Goal: Task Accomplishment & Management: Manage account settings

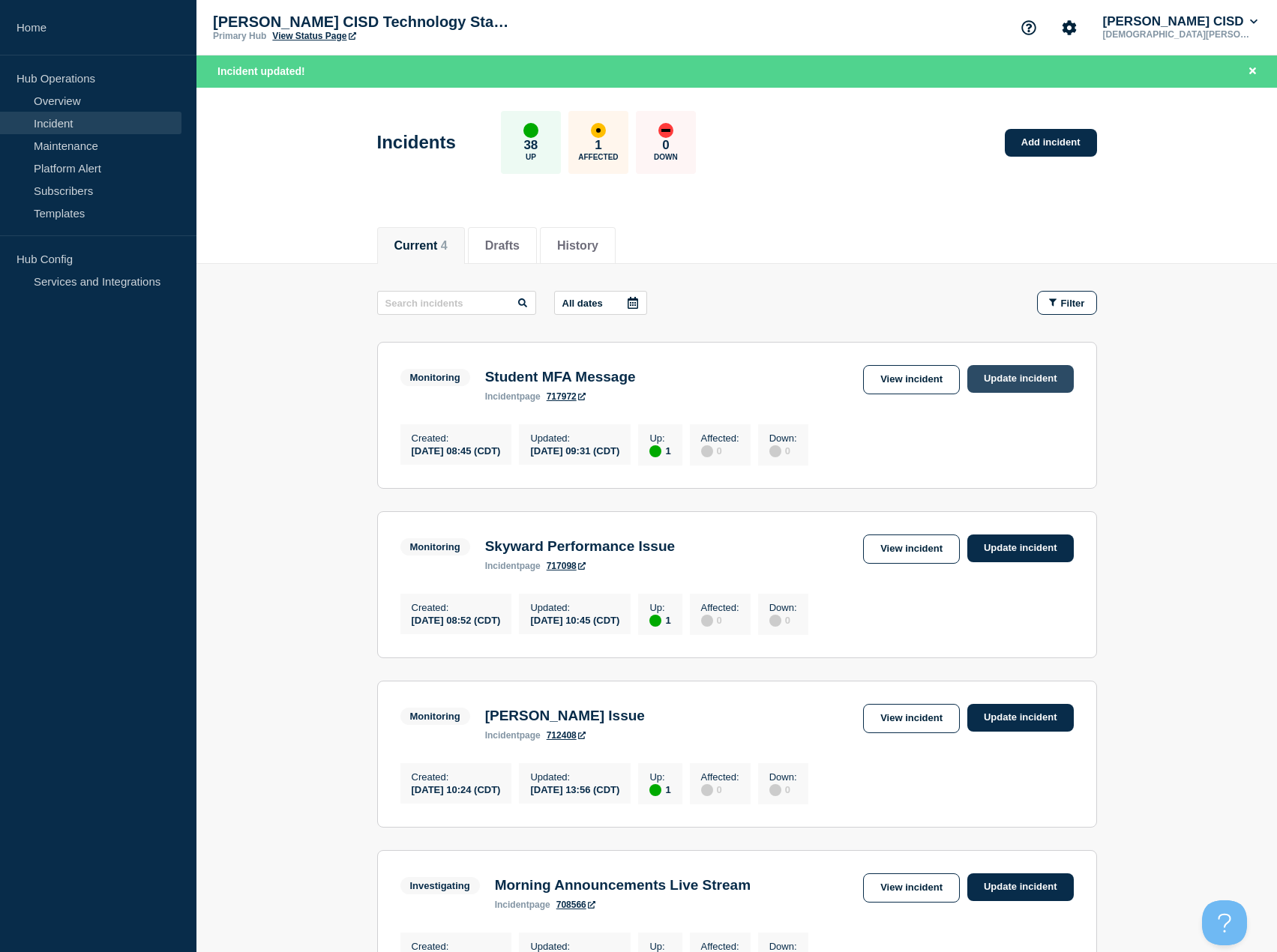
drag, startPoint x: 0, startPoint y: 0, endPoint x: 1019, endPoint y: 383, distance: 1088.6
click at [1019, 383] on link "Update incident" at bounding box center [1020, 379] width 106 height 28
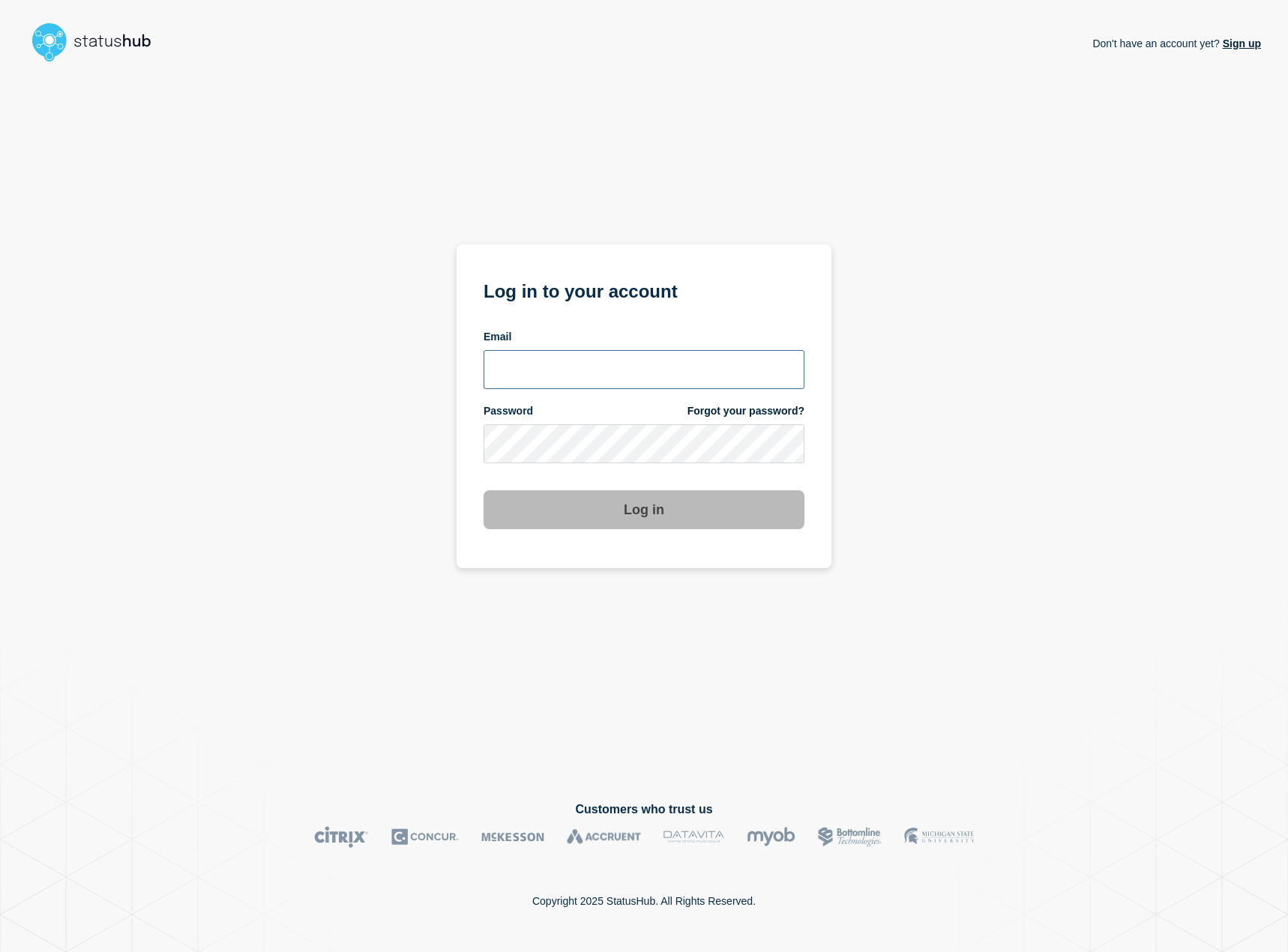
type input "[EMAIL_ADDRESS][DOMAIN_NAME]"
click at [673, 516] on button "Log in" at bounding box center [643, 509] width 321 height 39
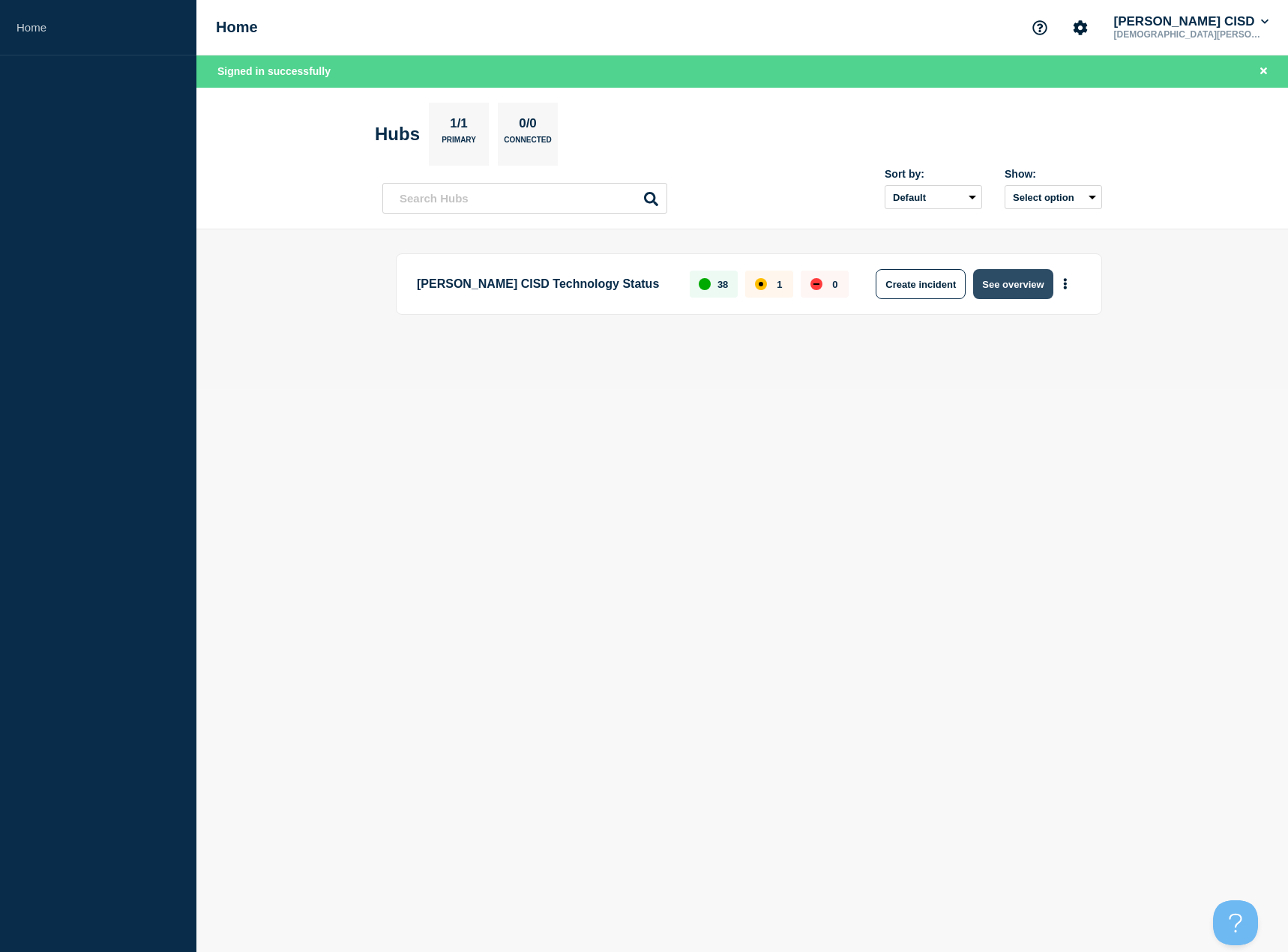
click at [995, 290] on button "See overview" at bounding box center [1013, 284] width 80 height 30
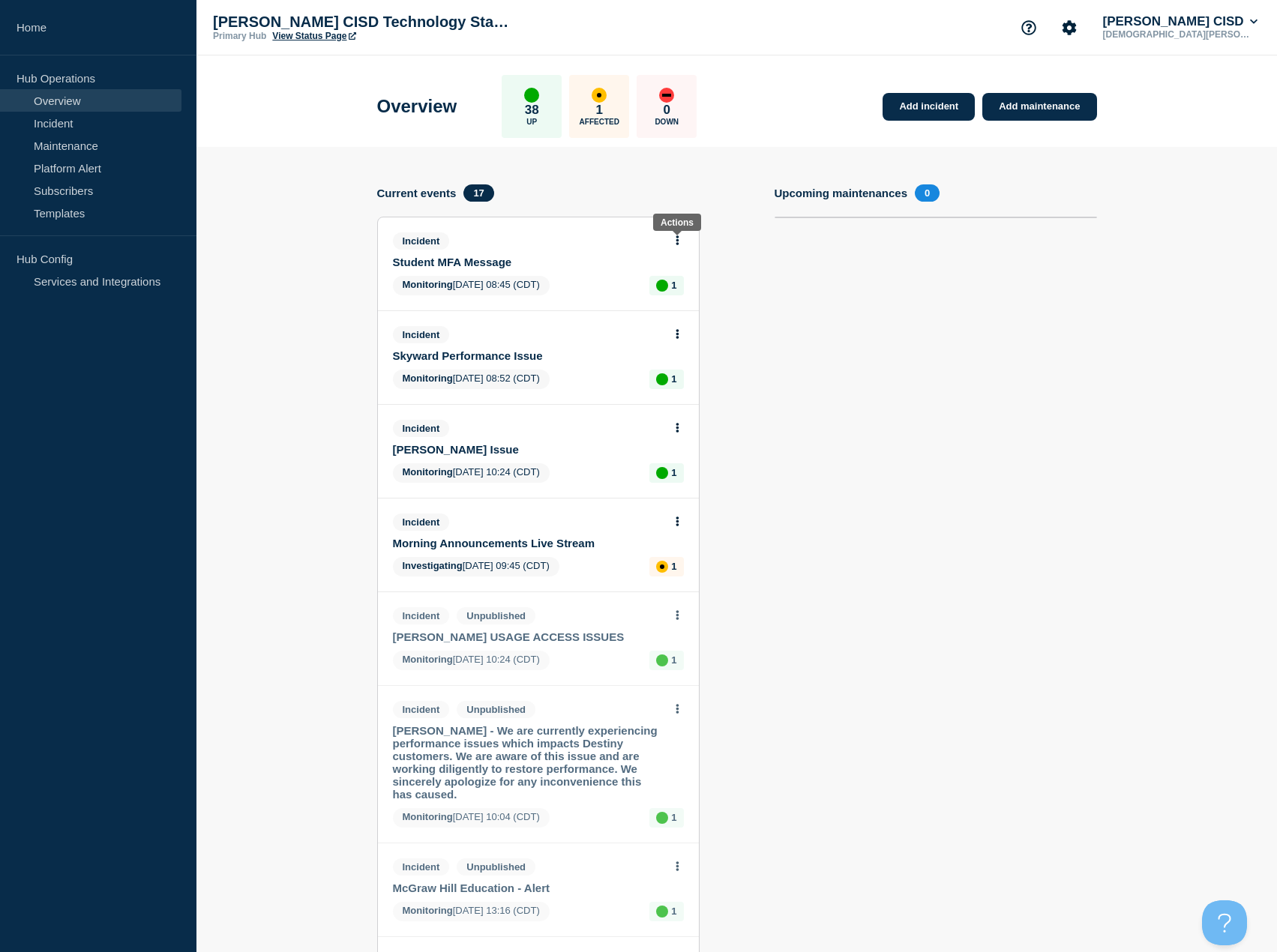
click at [675, 243] on icon at bounding box center [677, 240] width 3 height 10
click at [675, 298] on link "Update incident" at bounding box center [676, 296] width 73 height 12
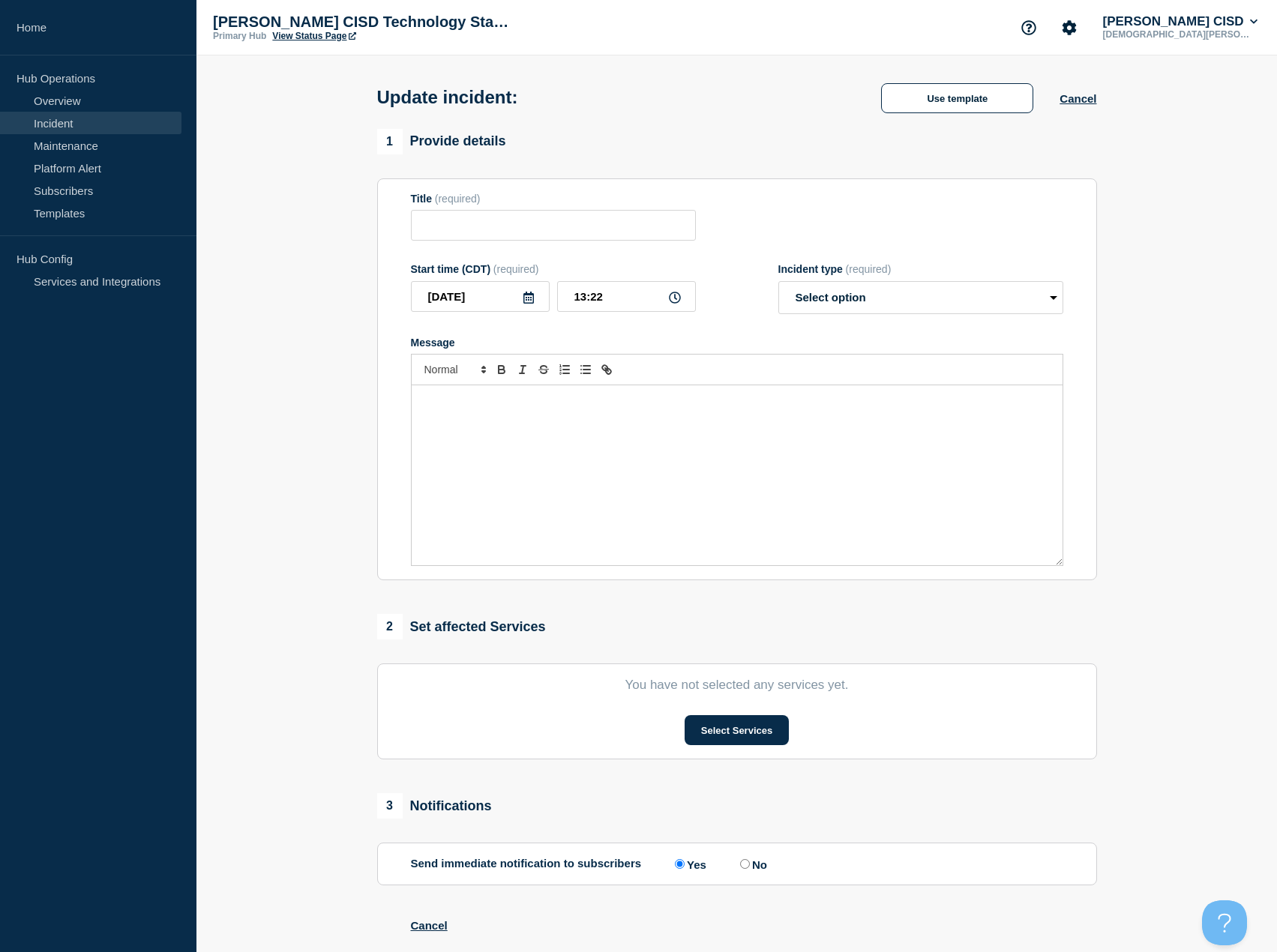
type input "Student MFA Message"
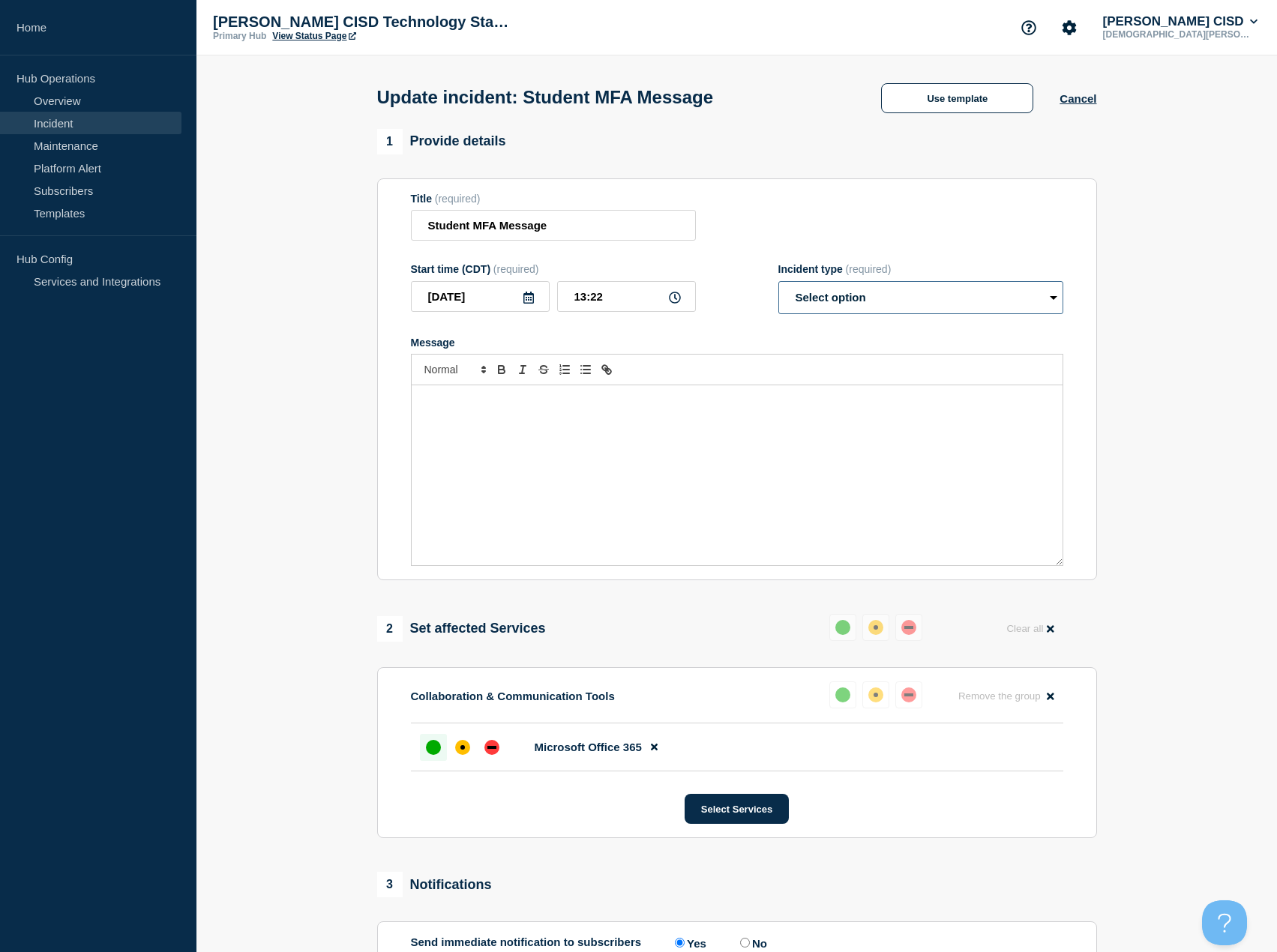
click at [848, 300] on select "Select option Investigating Identified Monitoring Resolved" at bounding box center [920, 298] width 285 height 33
select select "resolved"
click at [778, 284] on select "Select option Investigating Identified Monitoring Resolved" at bounding box center [920, 298] width 285 height 33
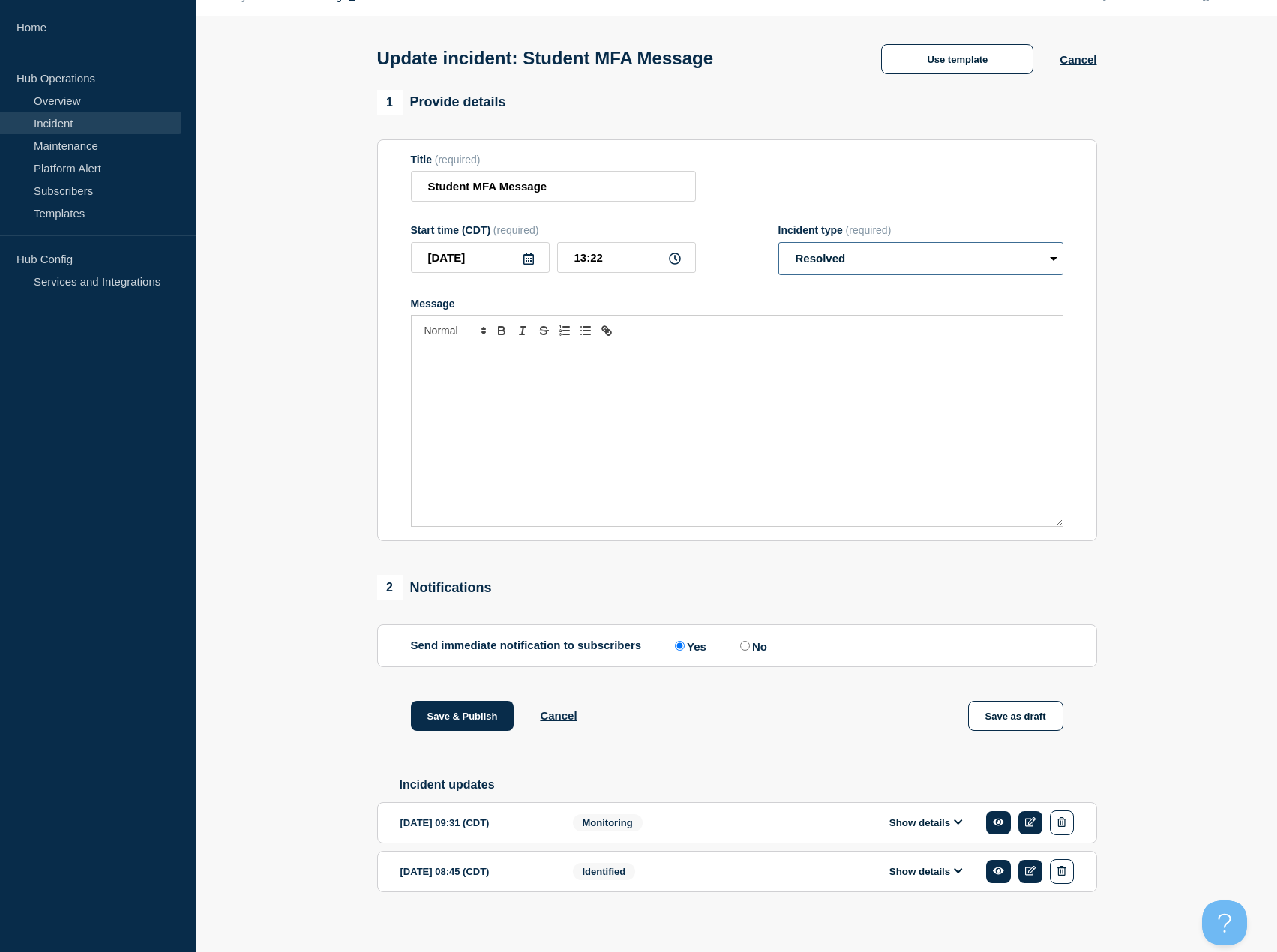
scroll to position [56, 0]
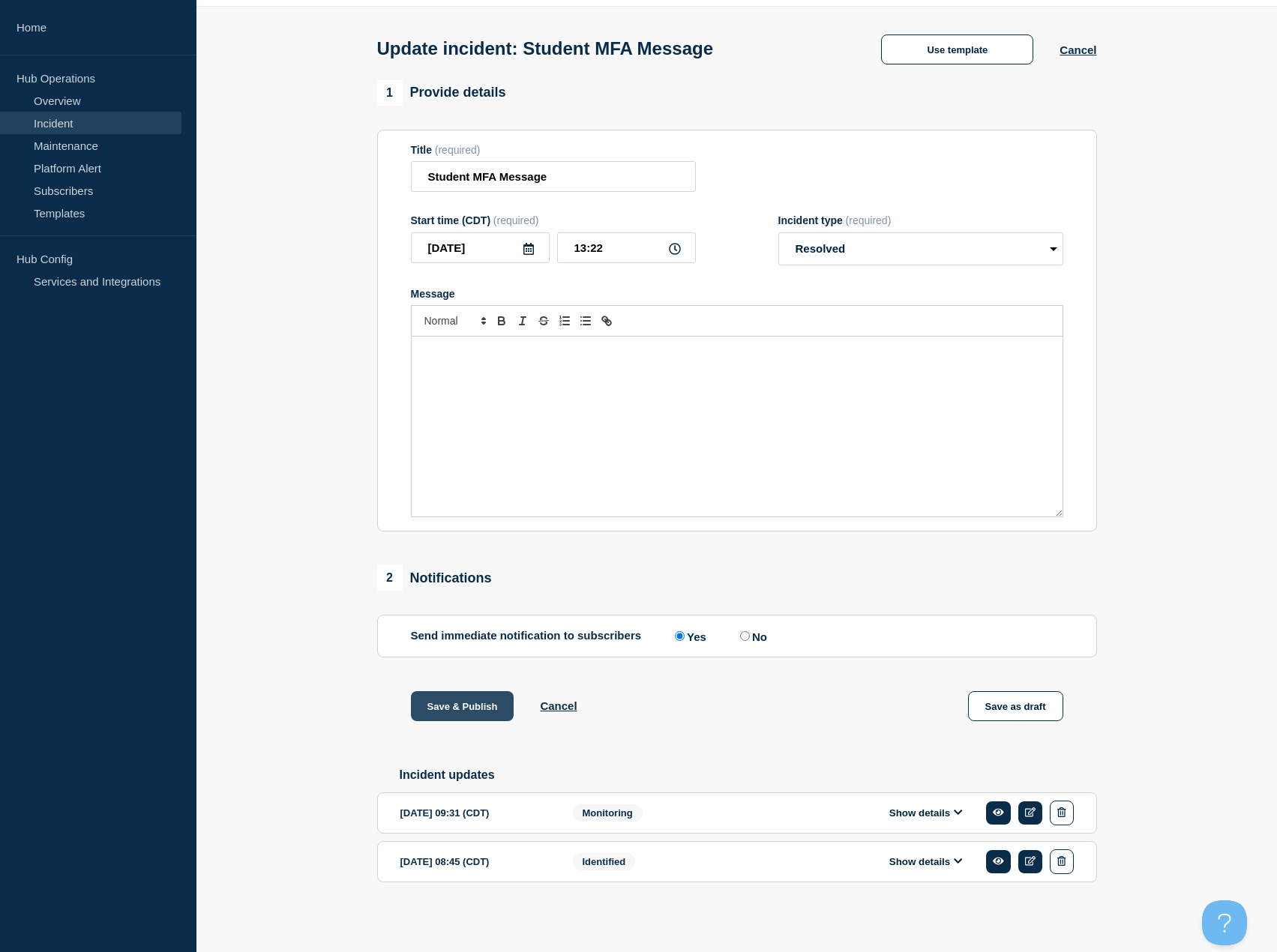
click at [474, 707] on button "Save & Publish" at bounding box center [461, 705] width 103 height 30
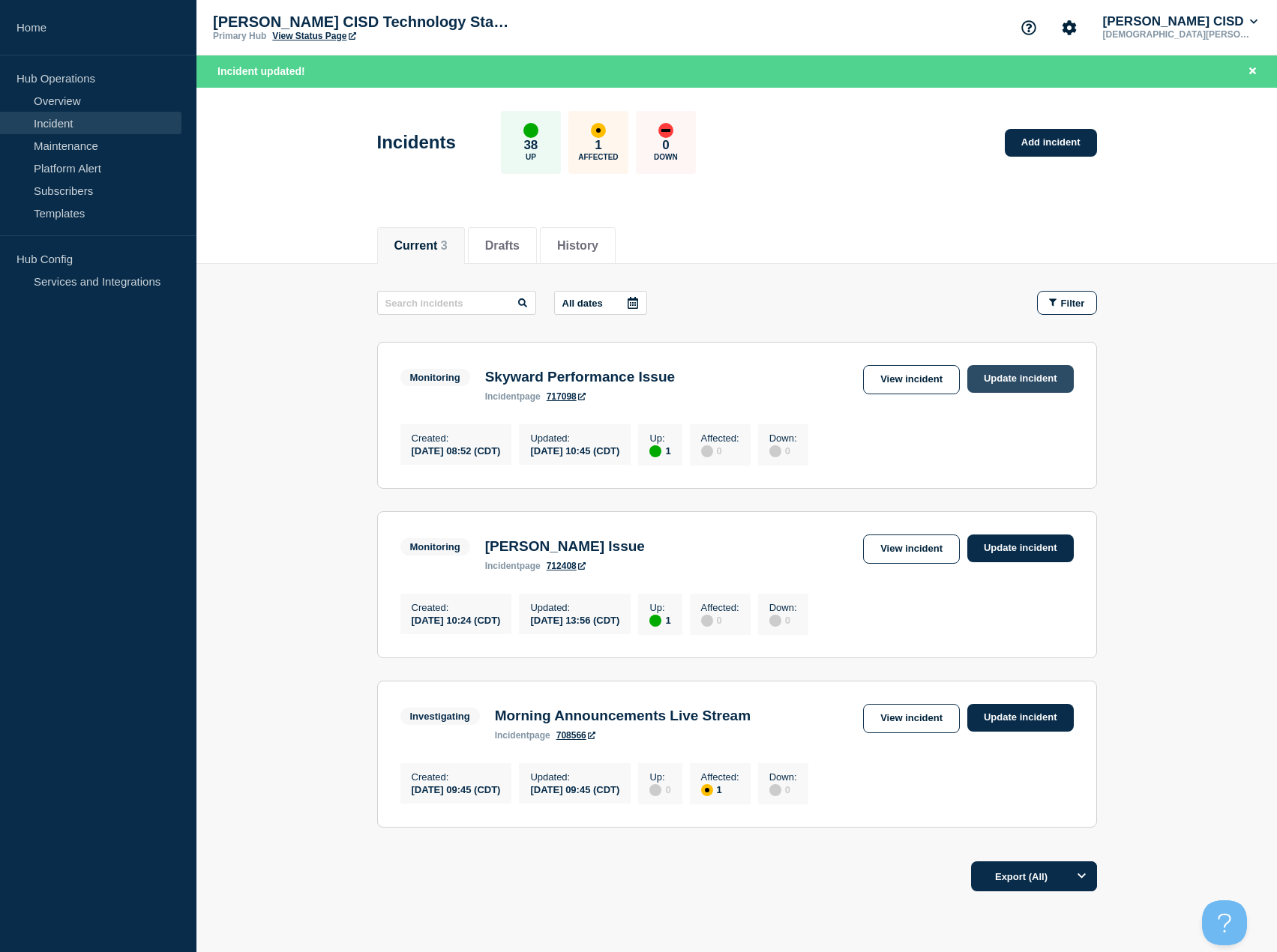
click at [1015, 371] on link "Update incident" at bounding box center [1020, 379] width 106 height 28
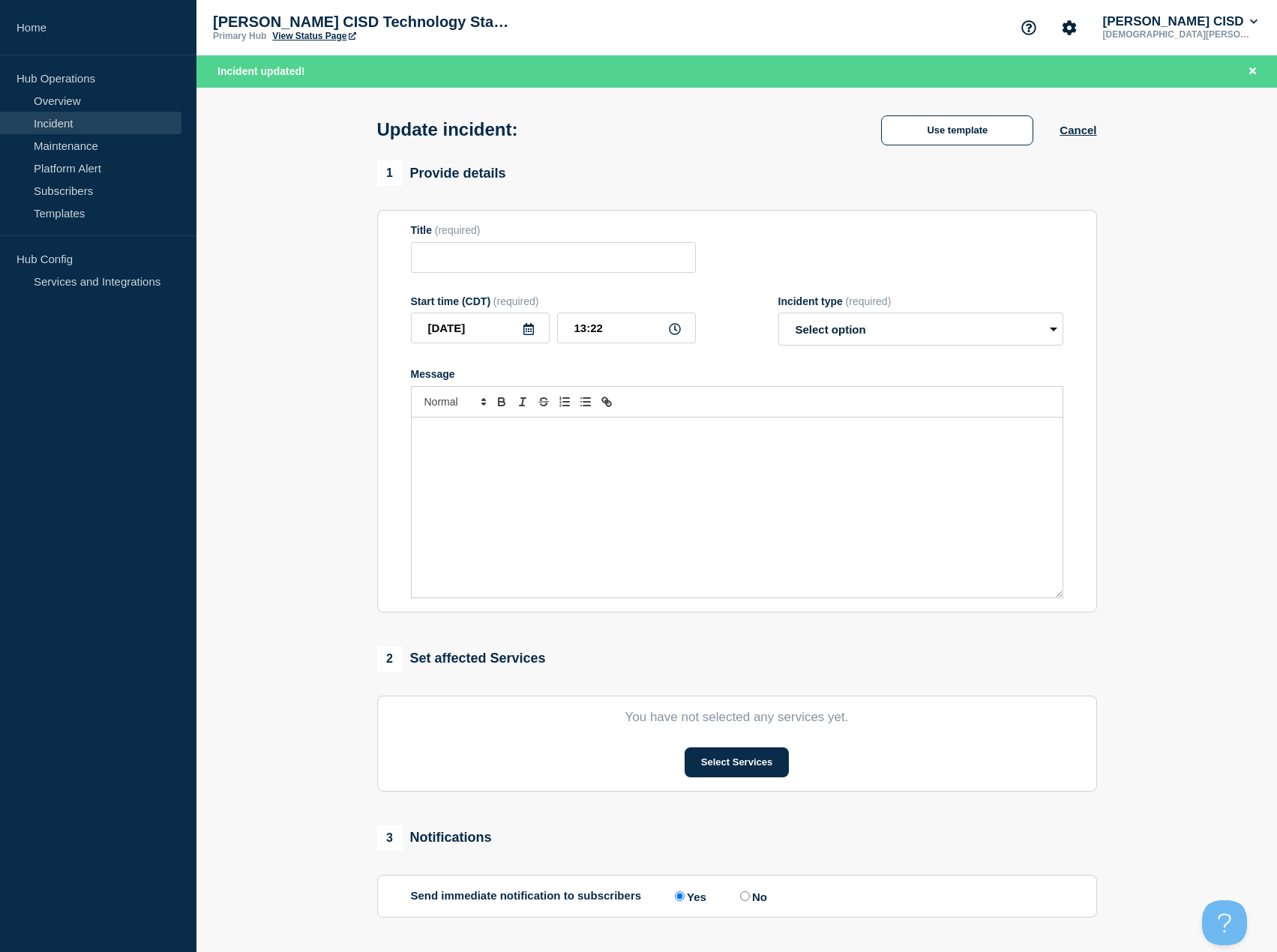
type input "Skyward Performance Issue"
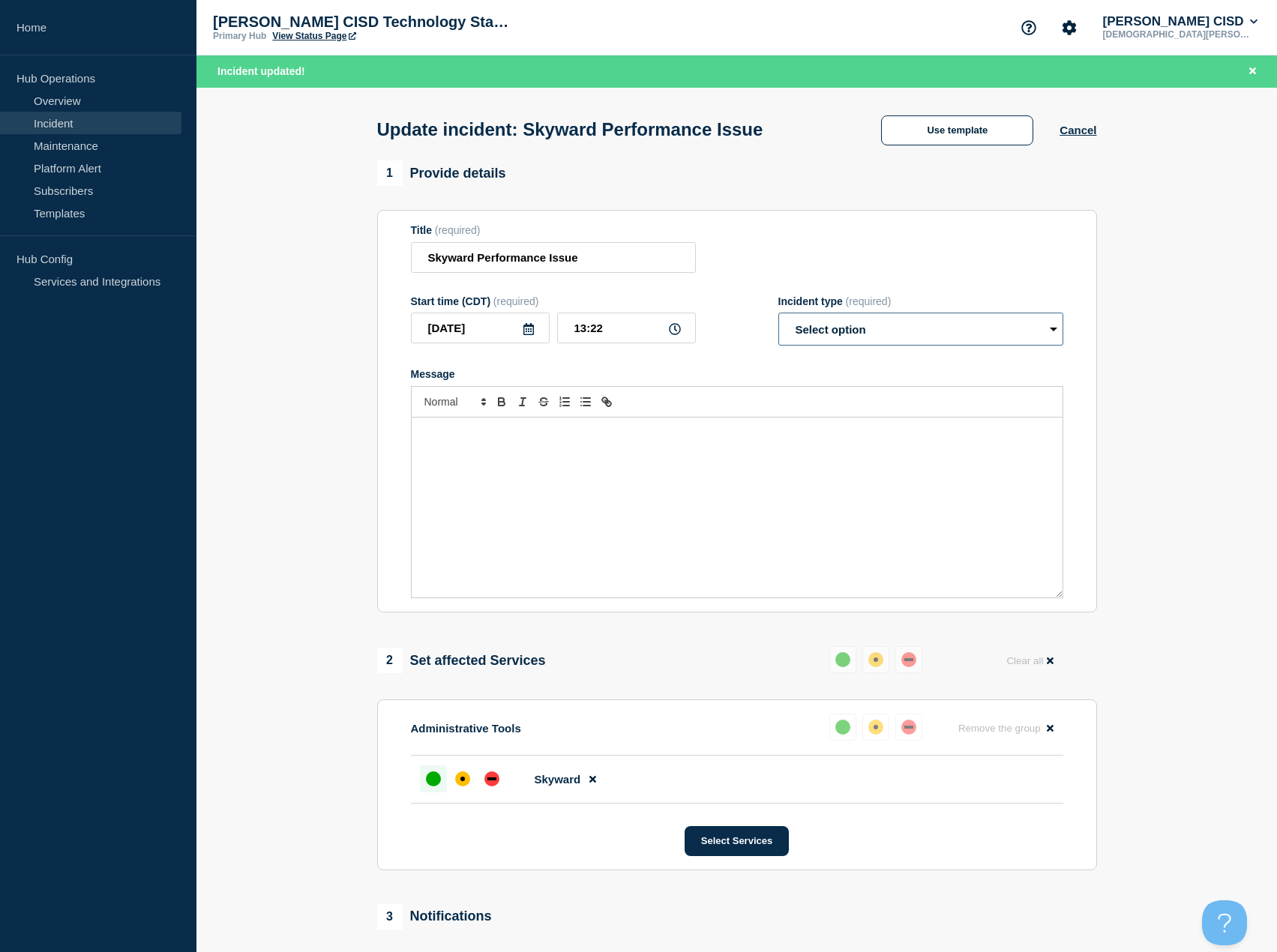
drag, startPoint x: 860, startPoint y: 328, endPoint x: 867, endPoint y: 348, distance: 21.2
click at [860, 328] on select "Select option Investigating Identified Monitoring Resolved" at bounding box center [920, 329] width 285 height 33
select select "resolved"
click at [778, 316] on select "Select option Investigating Identified Monitoring Resolved" at bounding box center [920, 329] width 285 height 33
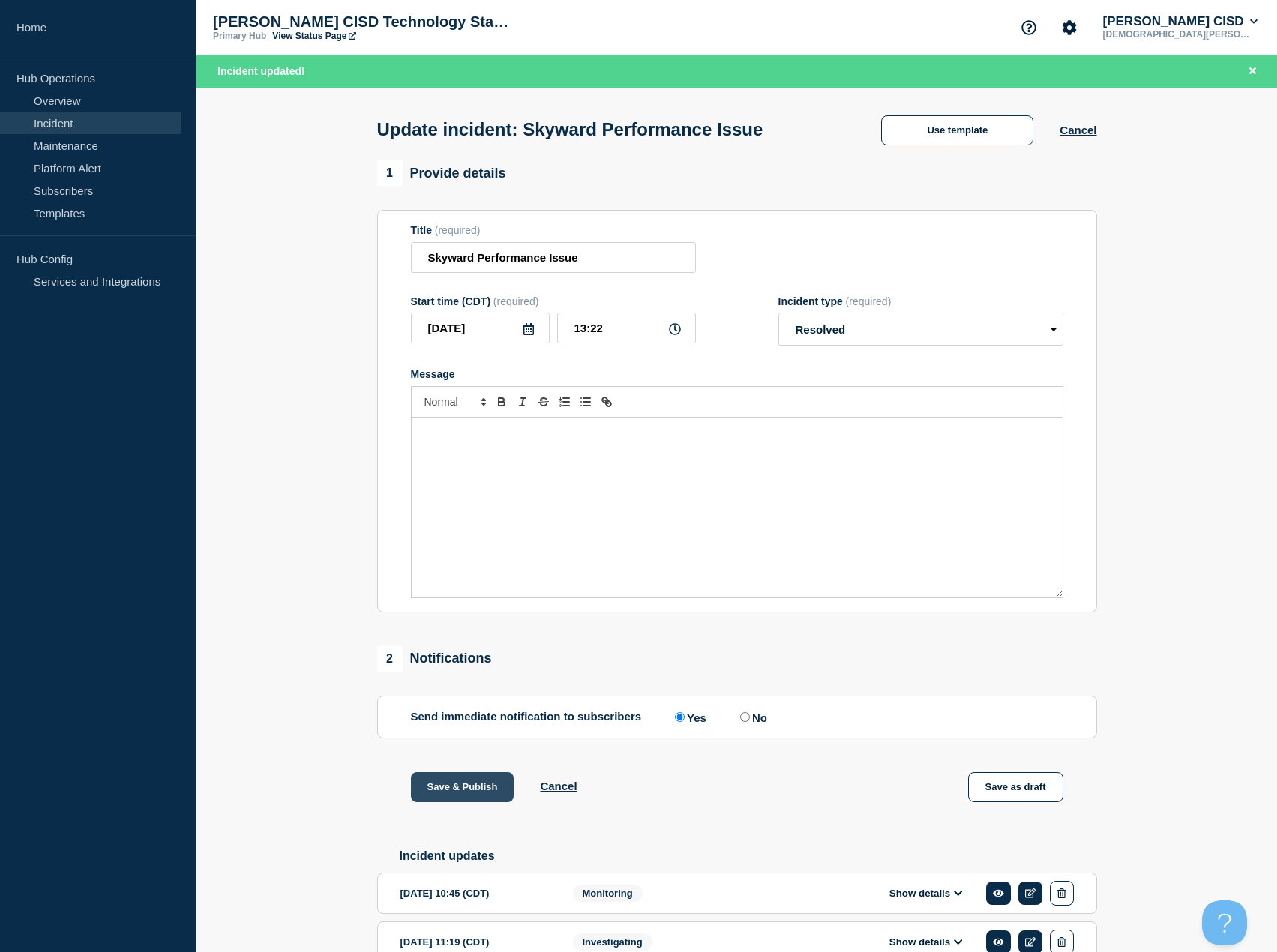
click at [468, 786] on button "Save & Publish" at bounding box center [461, 787] width 103 height 30
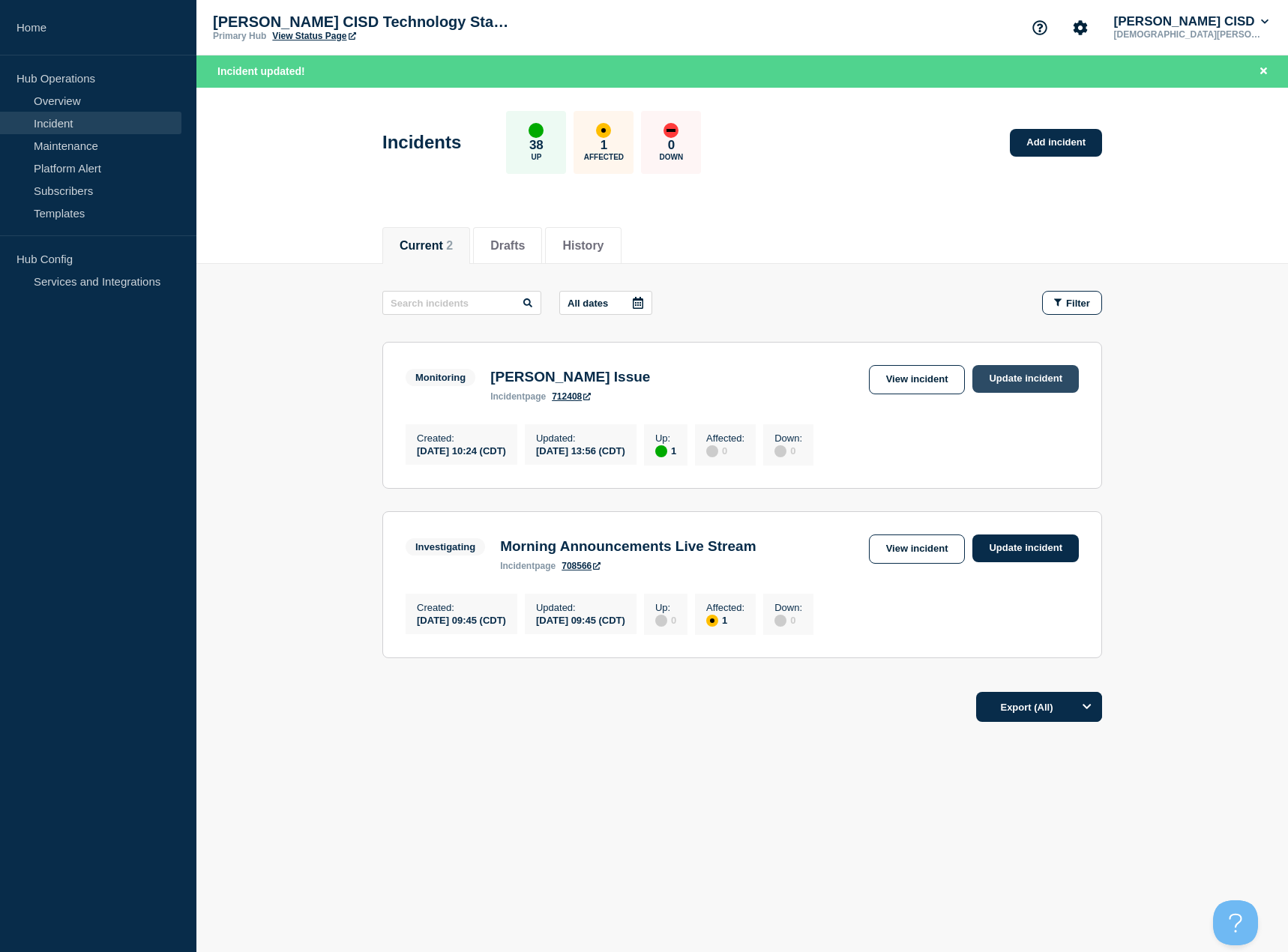
click at [1012, 382] on link "Update incident" at bounding box center [1025, 379] width 106 height 28
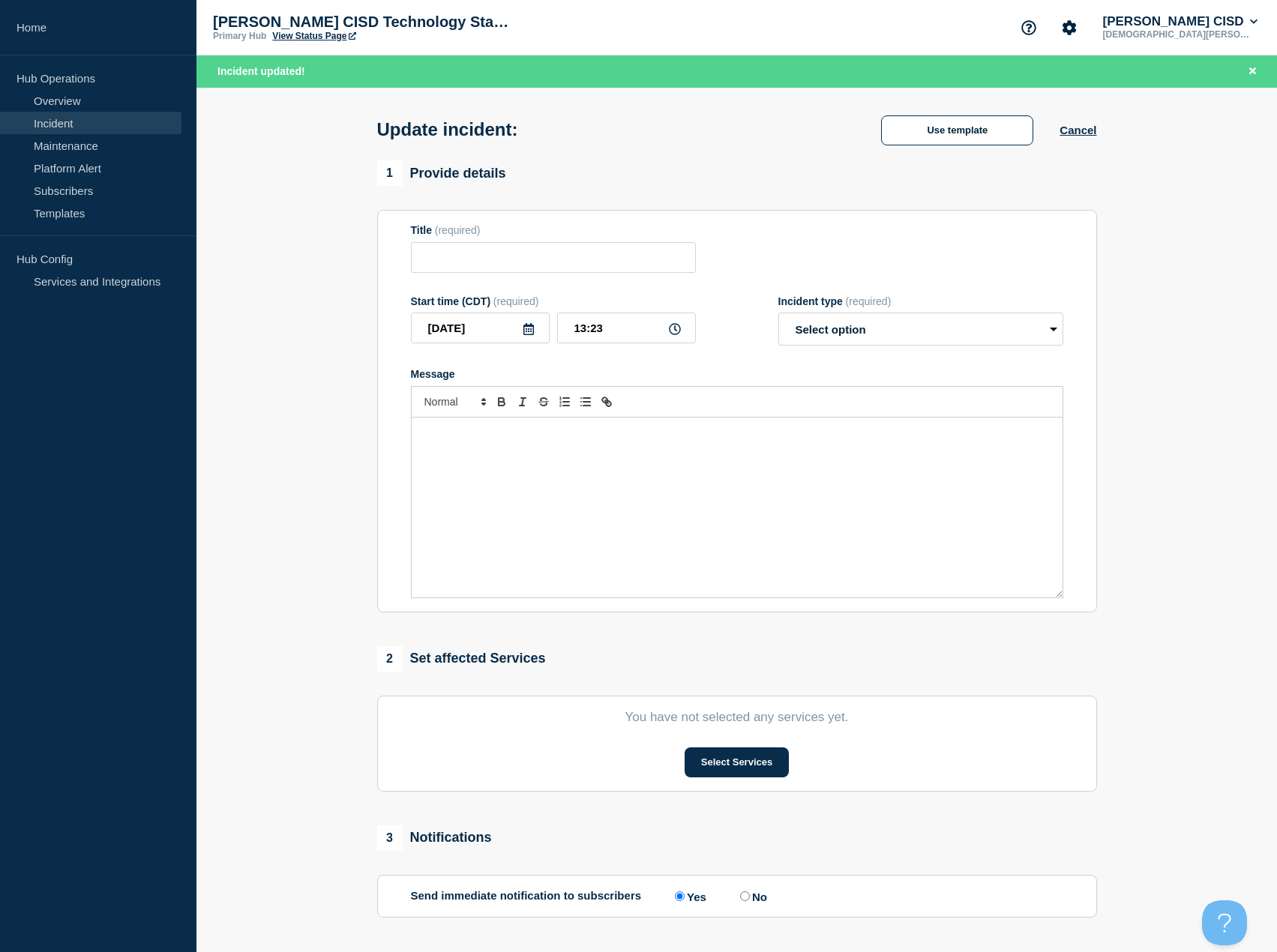
type input "Destiny Follette Issue"
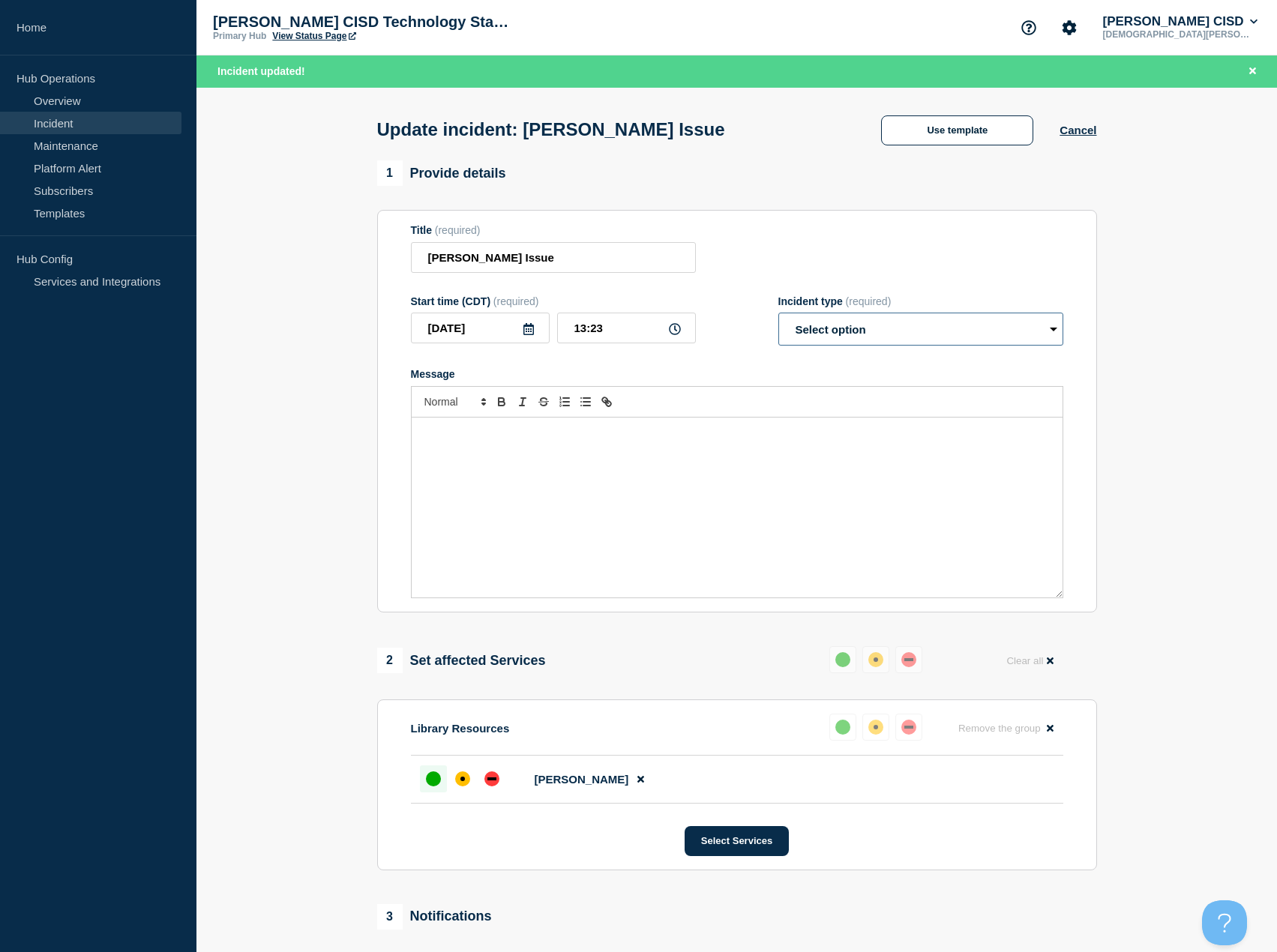
click at [945, 321] on select "Select option Investigating Identified Monitoring Resolved" at bounding box center [920, 329] width 285 height 33
select select "resolved"
click at [778, 316] on select "Select option Investigating Identified Monitoring Resolved" at bounding box center [920, 329] width 285 height 33
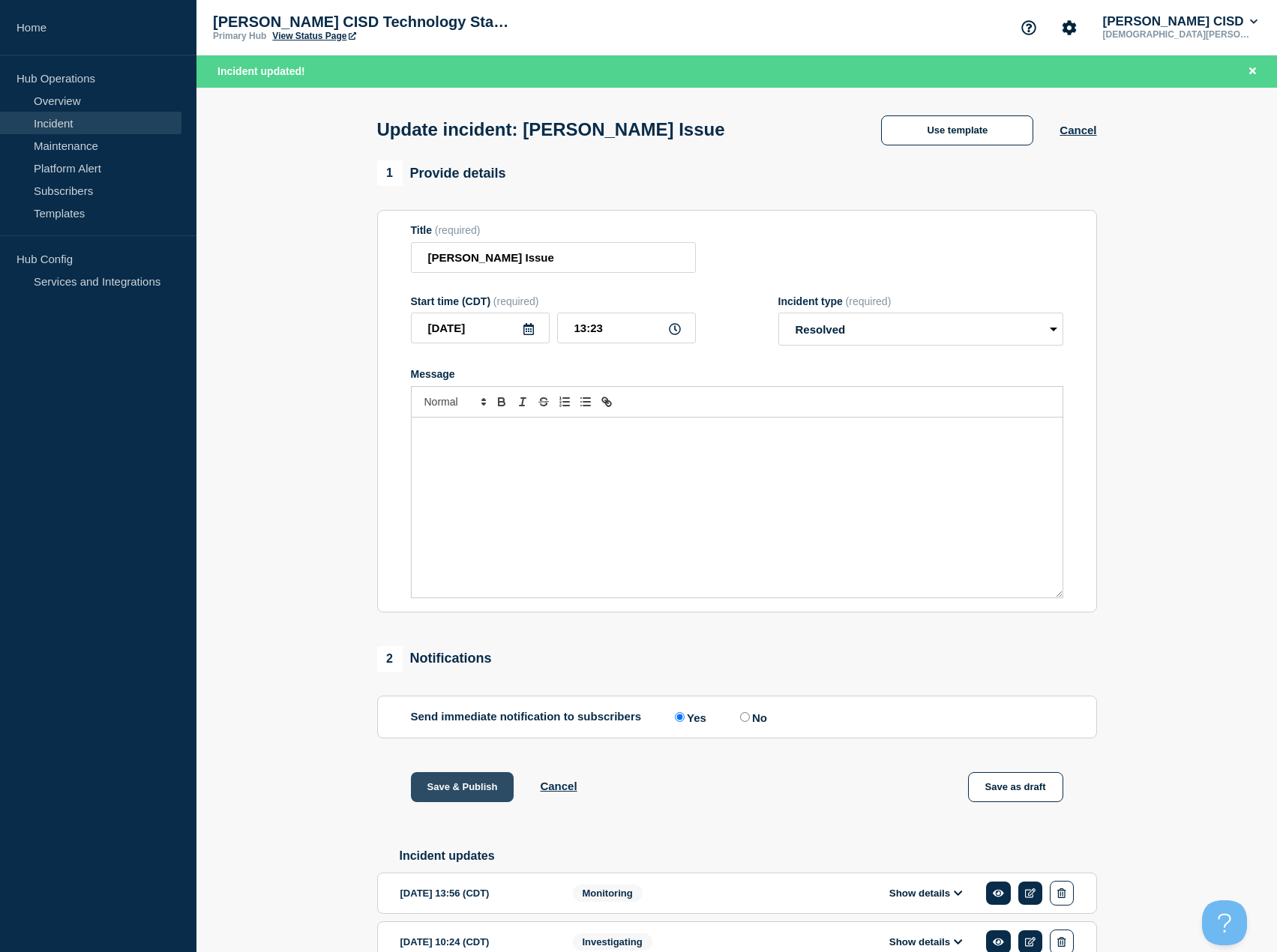
click at [467, 790] on button "Save & Publish" at bounding box center [461, 787] width 103 height 30
